Goal: Use online tool/utility: Utilize a website feature to perform a specific function

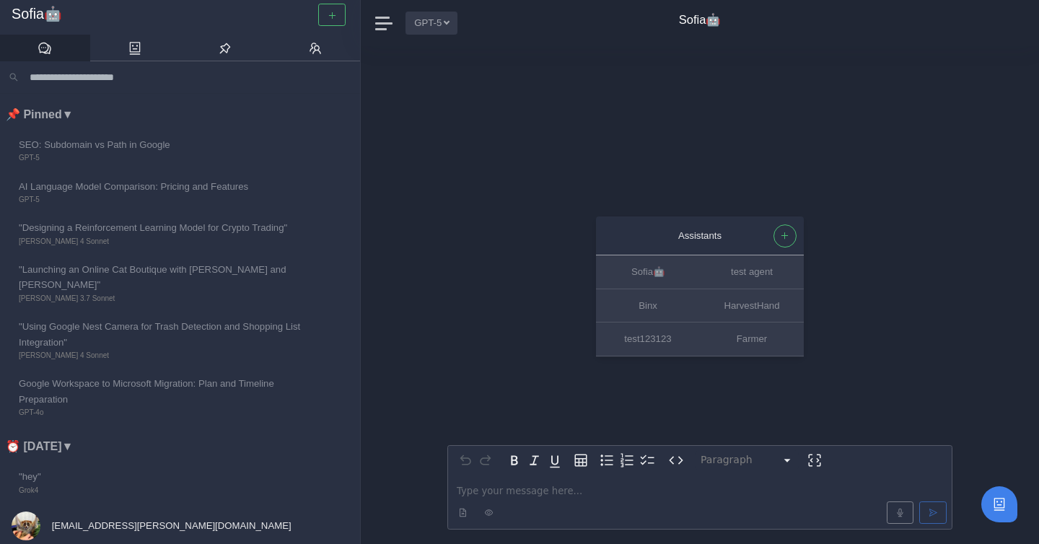
click at [441, 22] on button "GPT-5" at bounding box center [432, 23] width 52 height 22
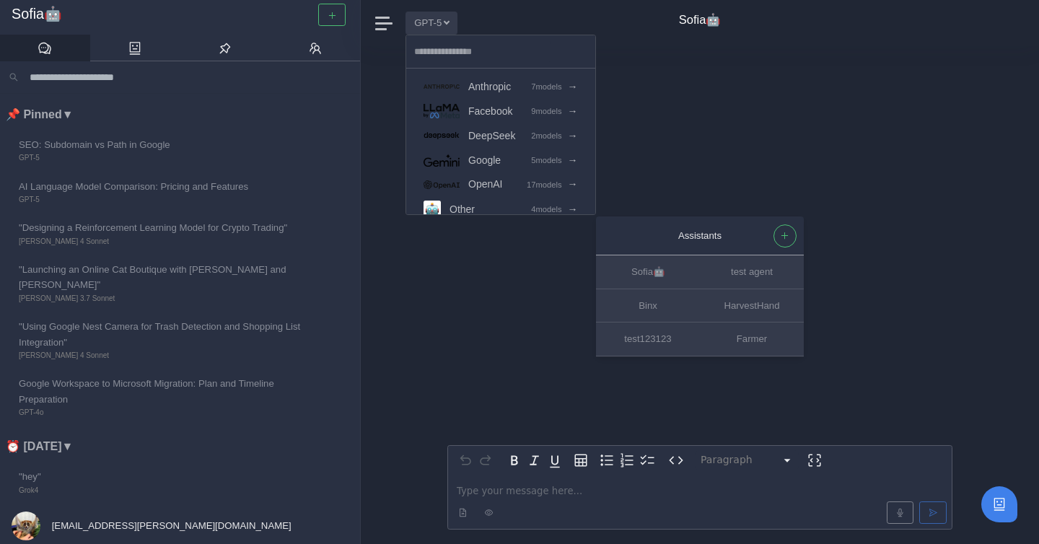
click at [689, 102] on div "Assistants Sofia🤖 test agent Binx HarvestHand test123123 Farmer Paragraph *****…" at bounding box center [699, 295] width 505 height 498
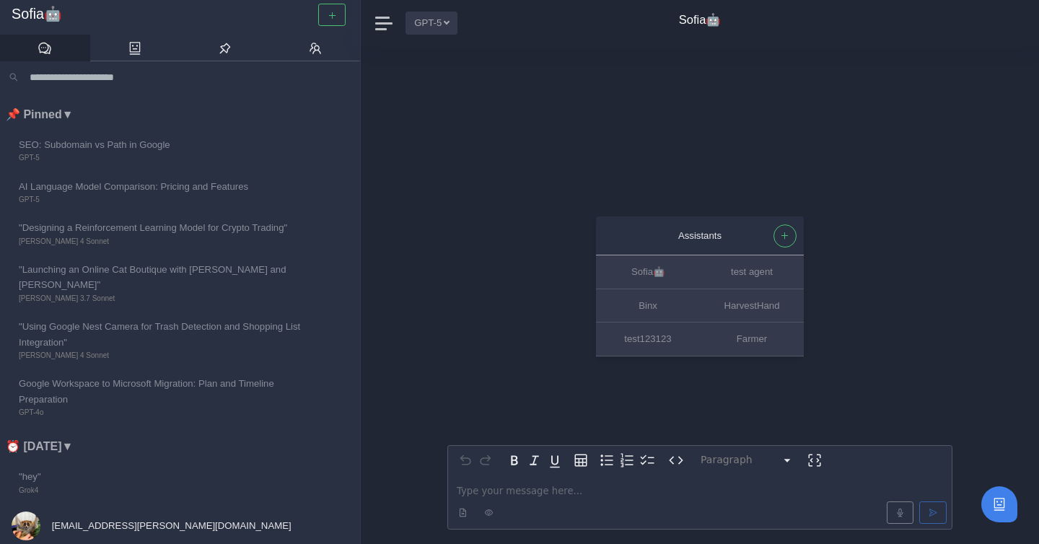
click at [442, 27] on button "GPT-5" at bounding box center [432, 23] width 52 height 22
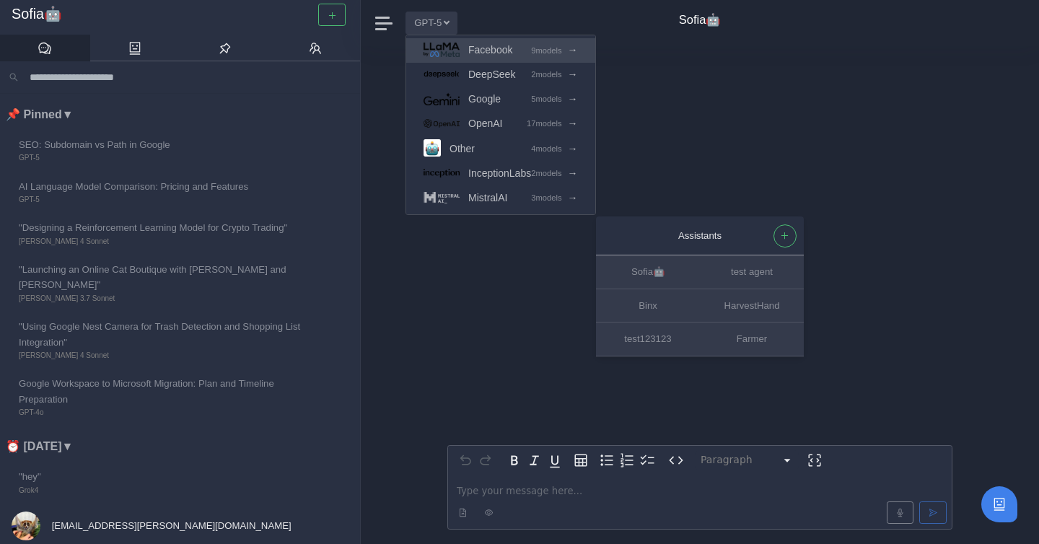
scroll to position [63, 0]
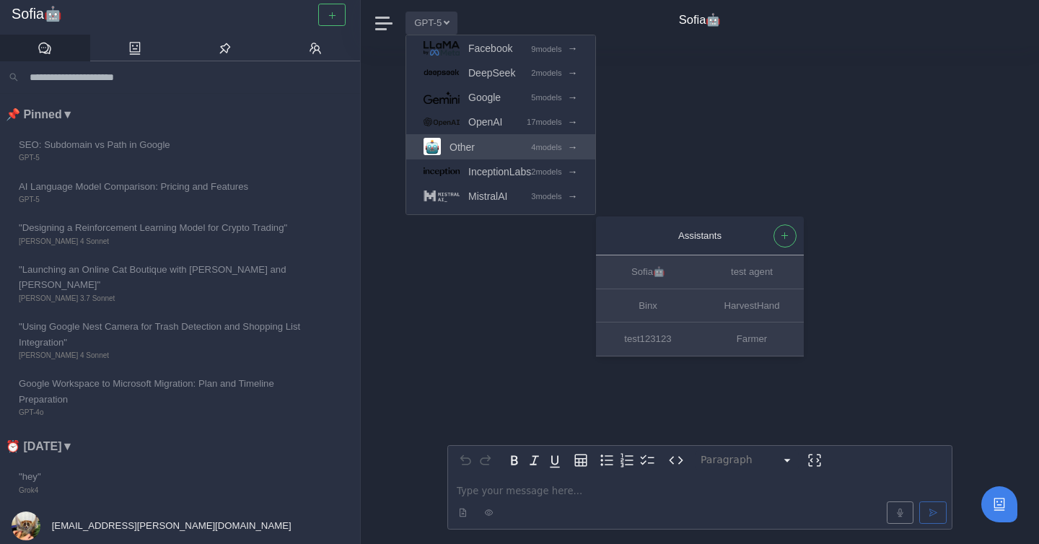
click at [482, 147] on link "Other 4 models →" at bounding box center [500, 146] width 189 height 25
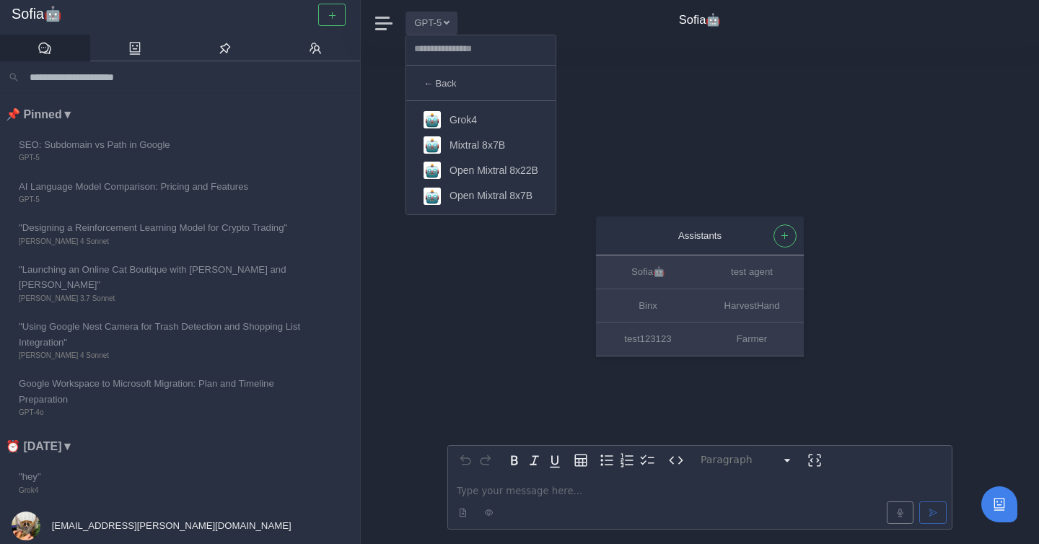
scroll to position [0, 0]
click at [482, 126] on link "Grok4" at bounding box center [480, 122] width 149 height 25
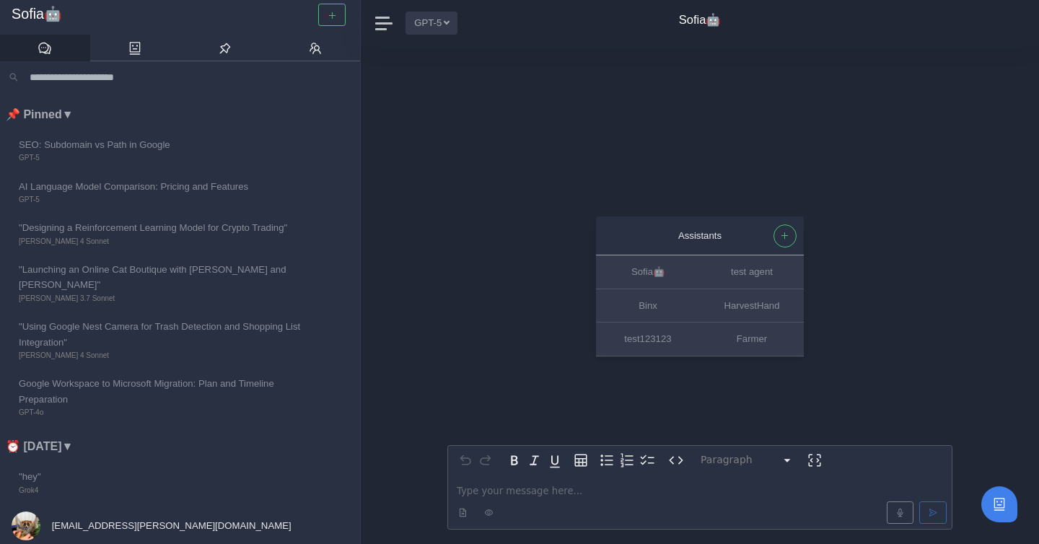
click at [442, 27] on button "GPT-5" at bounding box center [432, 23] width 52 height 22
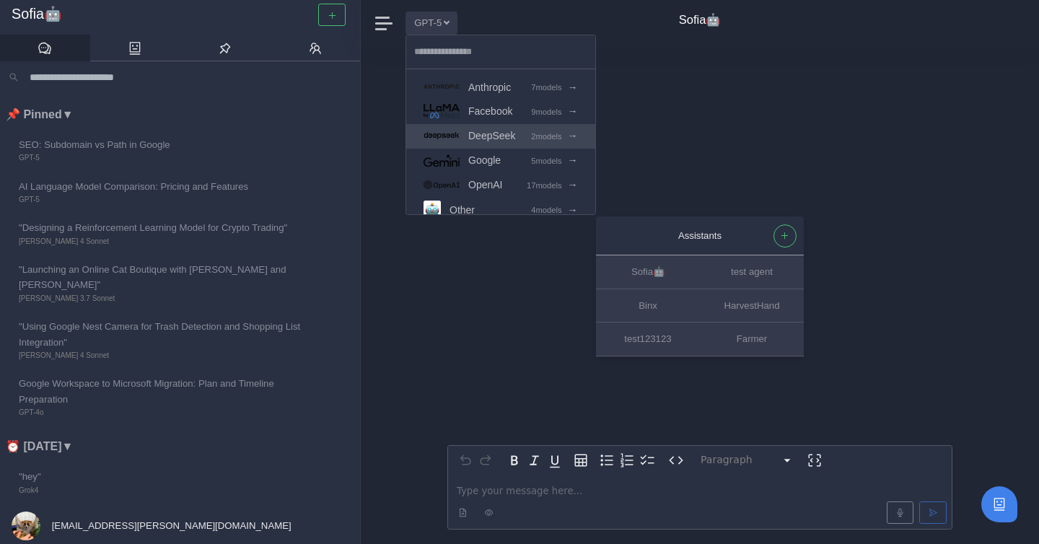
scroll to position [63, 0]
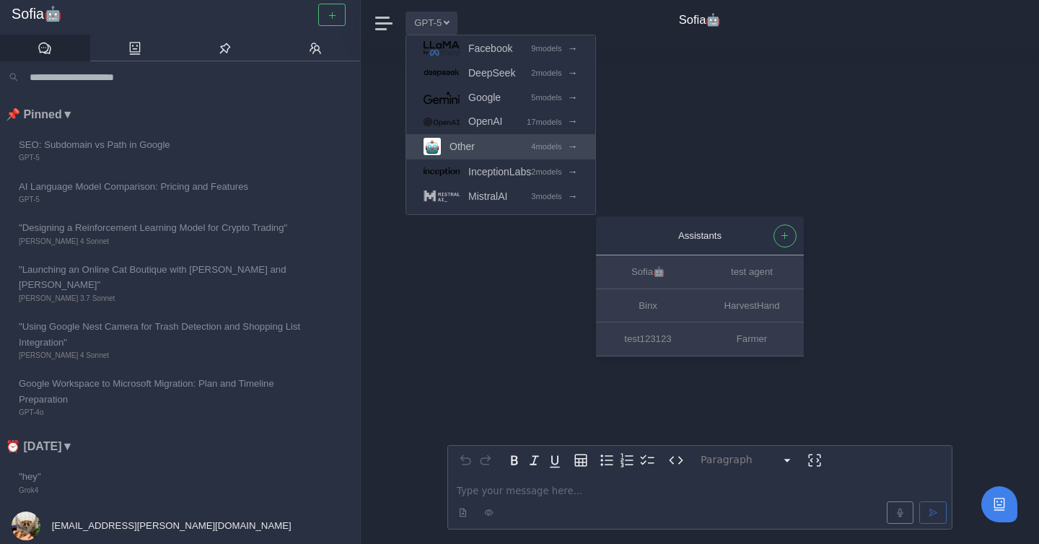
click at [479, 145] on link "Other 4 models →" at bounding box center [500, 146] width 189 height 25
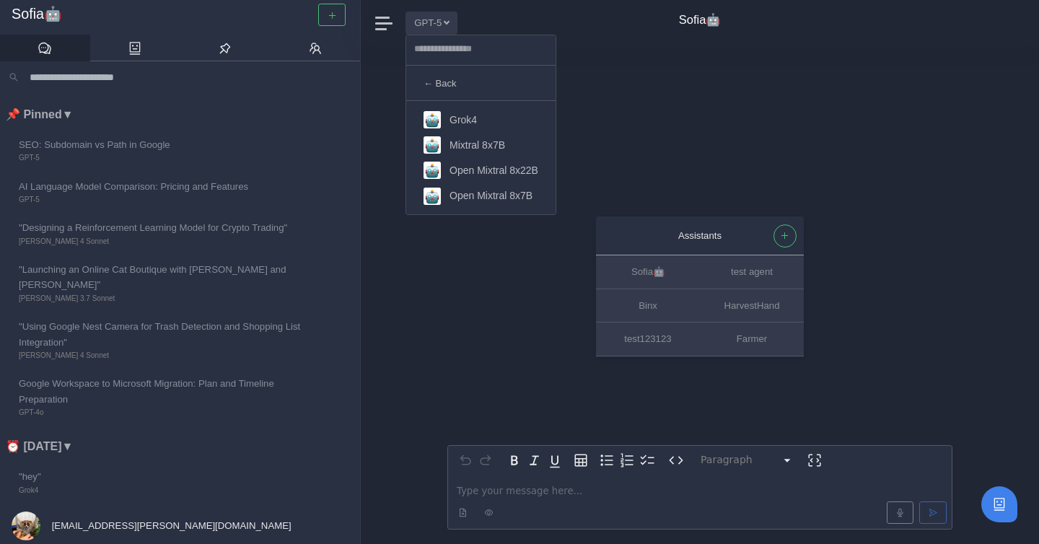
scroll to position [0, 0]
click at [478, 126] on link "Grok4" at bounding box center [480, 122] width 149 height 25
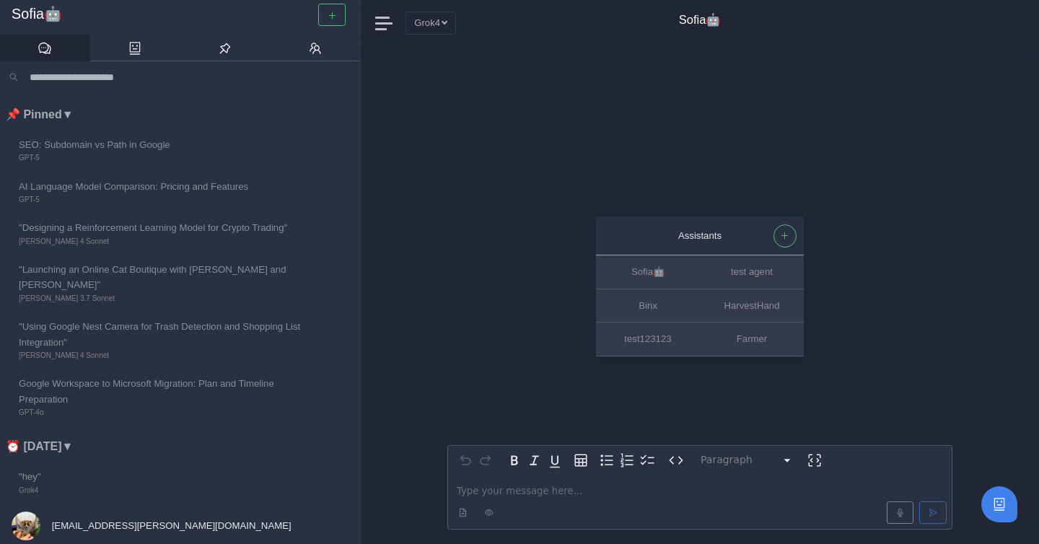
click at [517, 492] on p "editable markdown" at bounding box center [700, 490] width 486 height 15
click at [438, 18] on button "Grok4" at bounding box center [431, 23] width 51 height 22
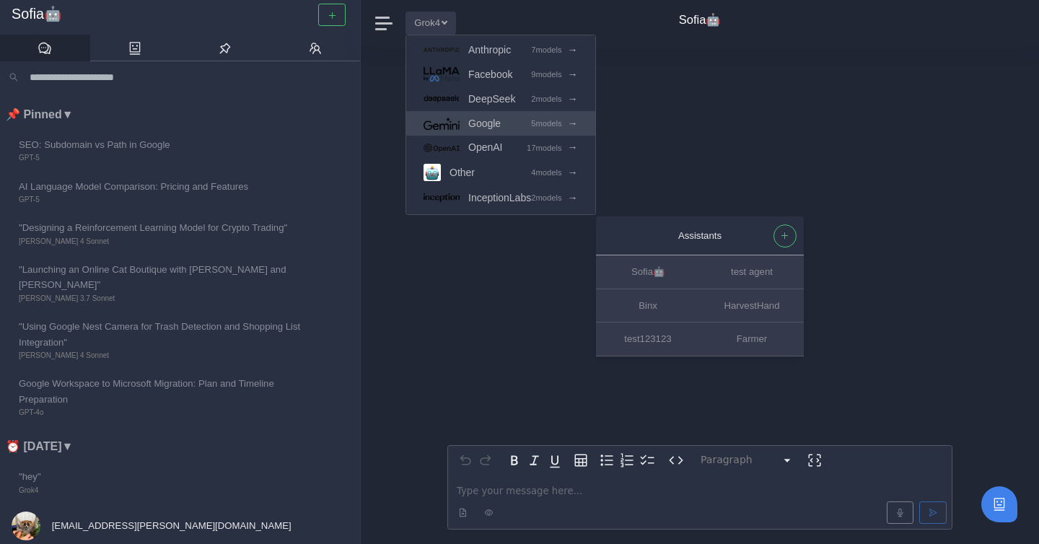
scroll to position [63, 0]
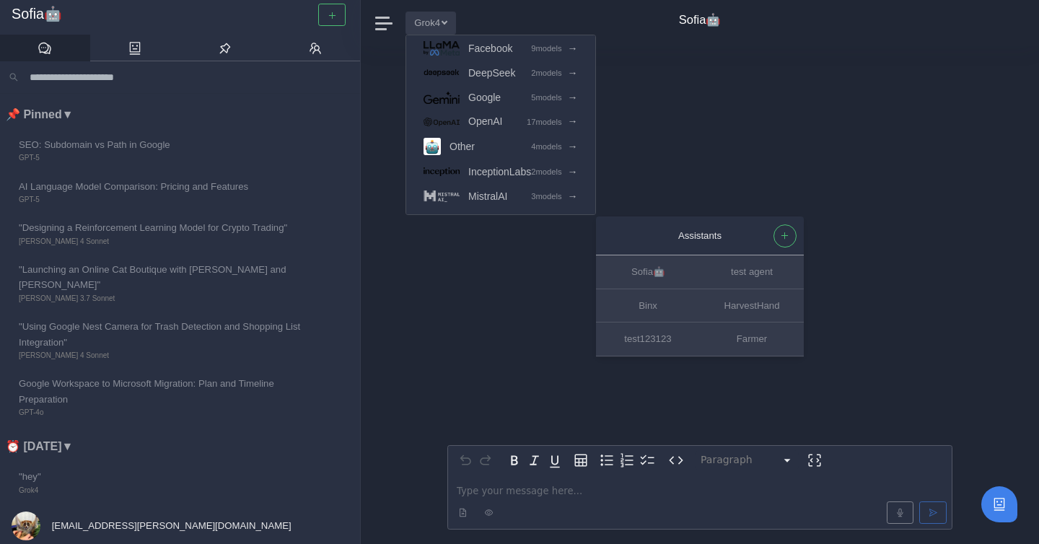
click at [679, 131] on div "Assistants Sofia🤖 test agent Binx HarvestHand test123123 Farmer Paragraph *****…" at bounding box center [699, 295] width 505 height 498
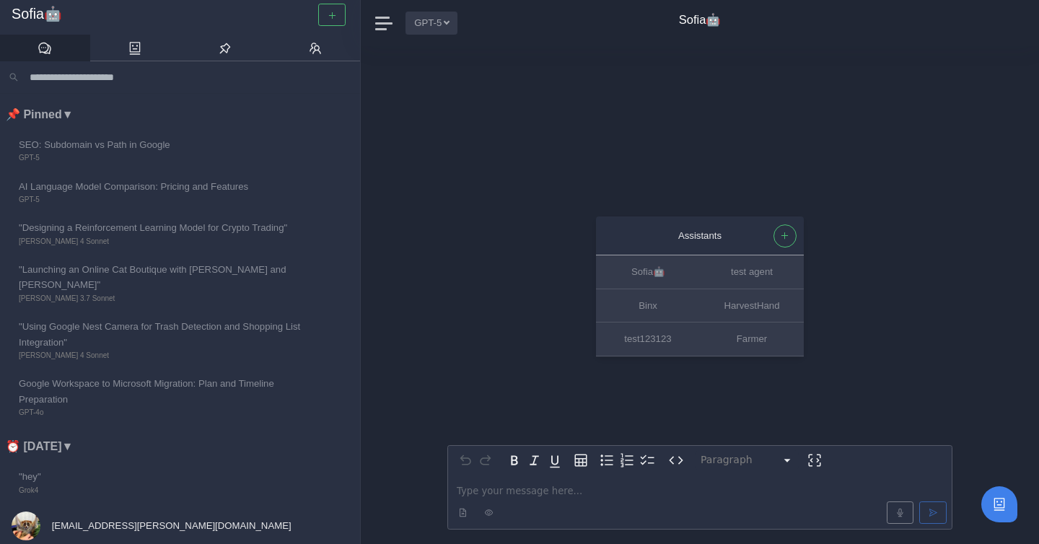
click at [436, 24] on button "GPT-5" at bounding box center [432, 23] width 52 height 22
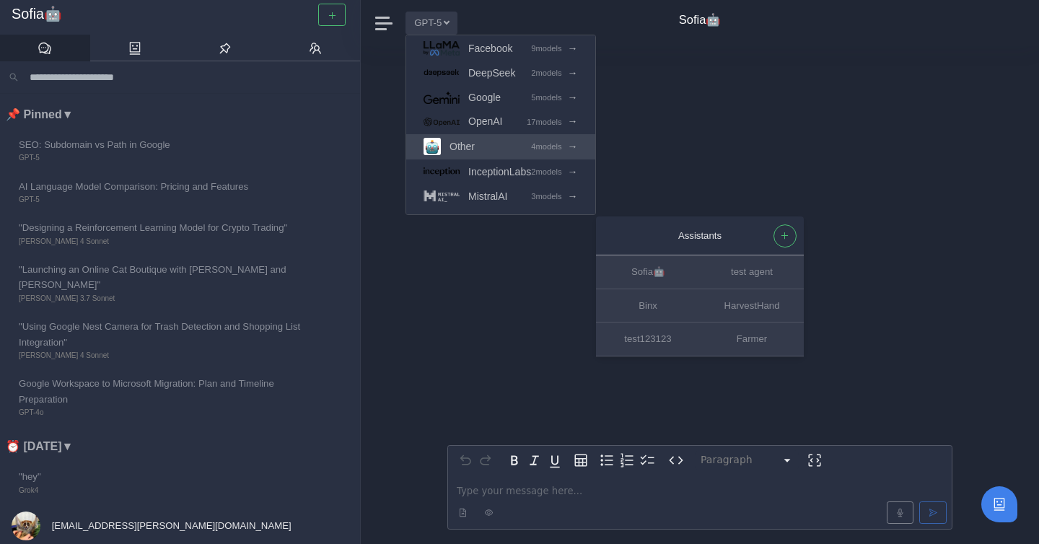
scroll to position [1, 0]
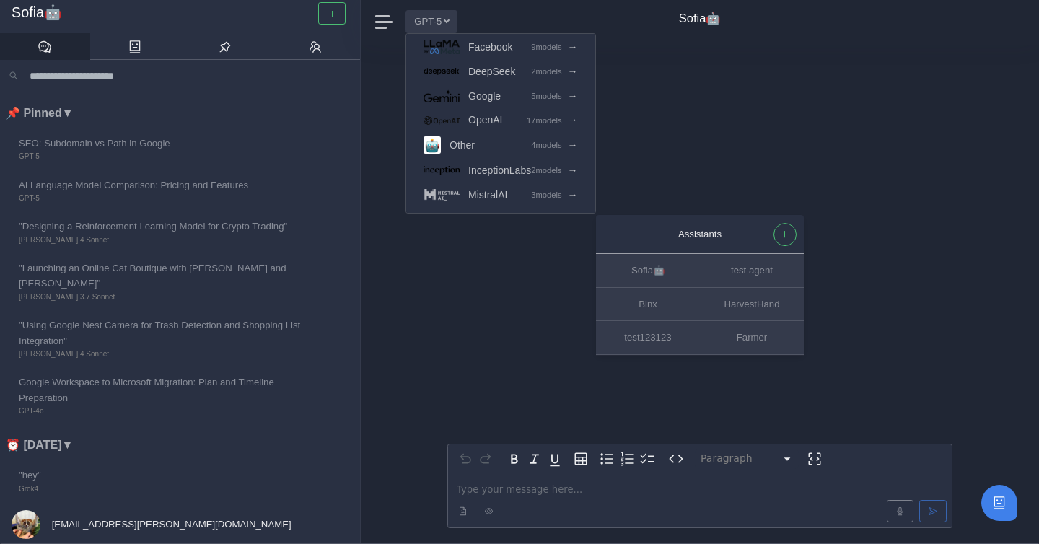
click at [499, 279] on div "Assistants Sofia🤖 test agent Binx HarvestHand test123123 Farmer Paragraph *****…" at bounding box center [699, 294] width 505 height 498
